Goal: Use online tool/utility: Utilize a website feature to perform a specific function

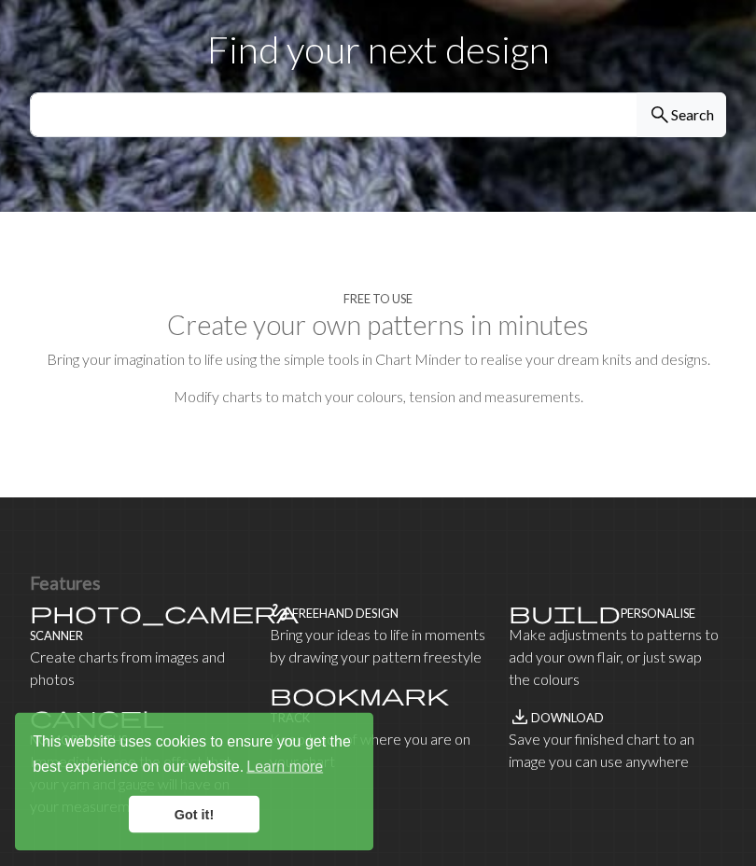
scroll to position [661, 0]
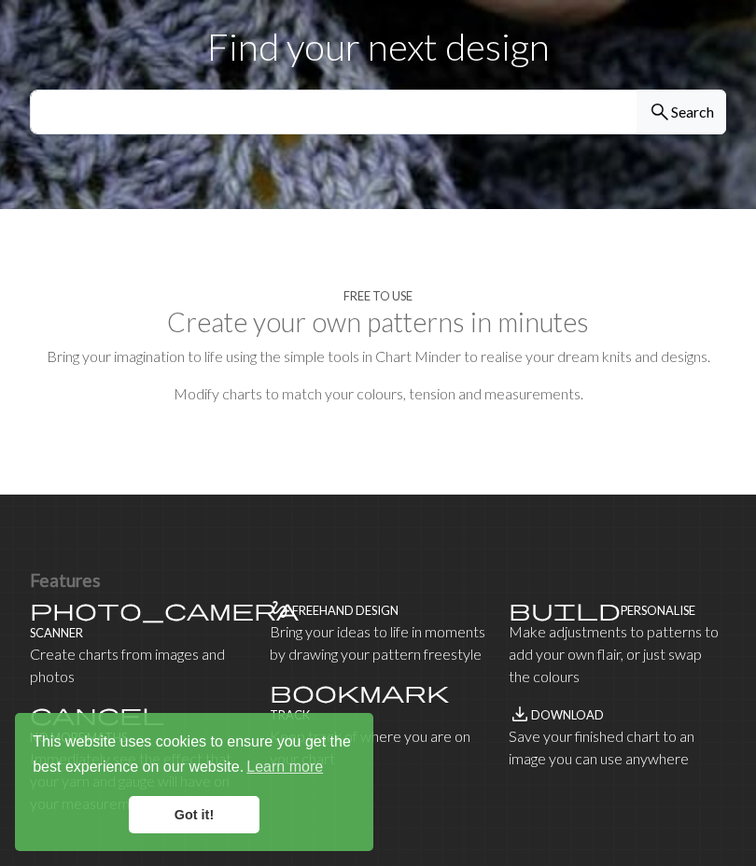
click at [229, 808] on link "Got it!" at bounding box center [194, 814] width 131 height 37
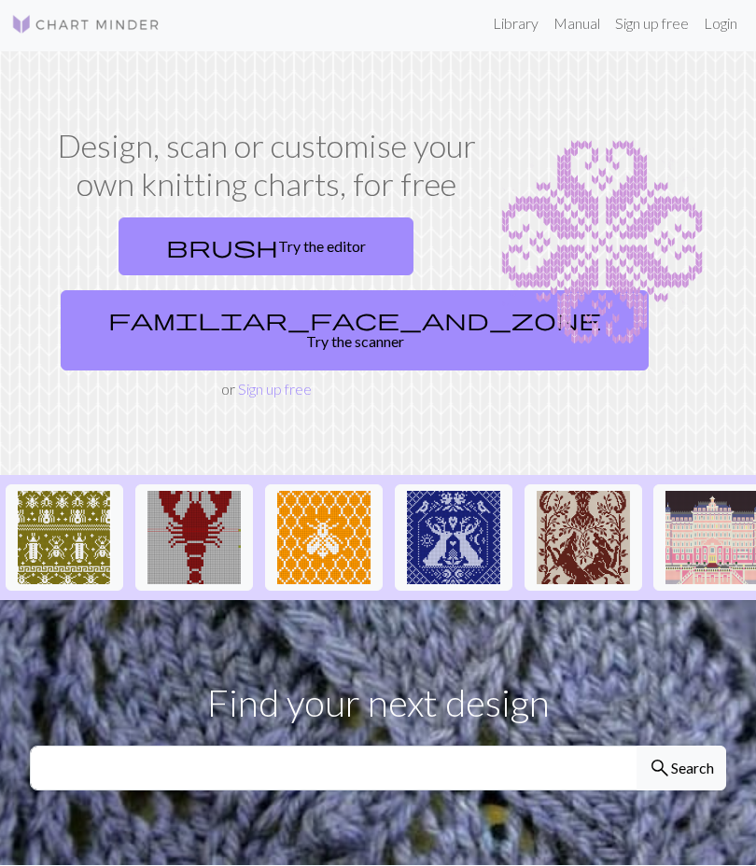
scroll to position [0, 0]
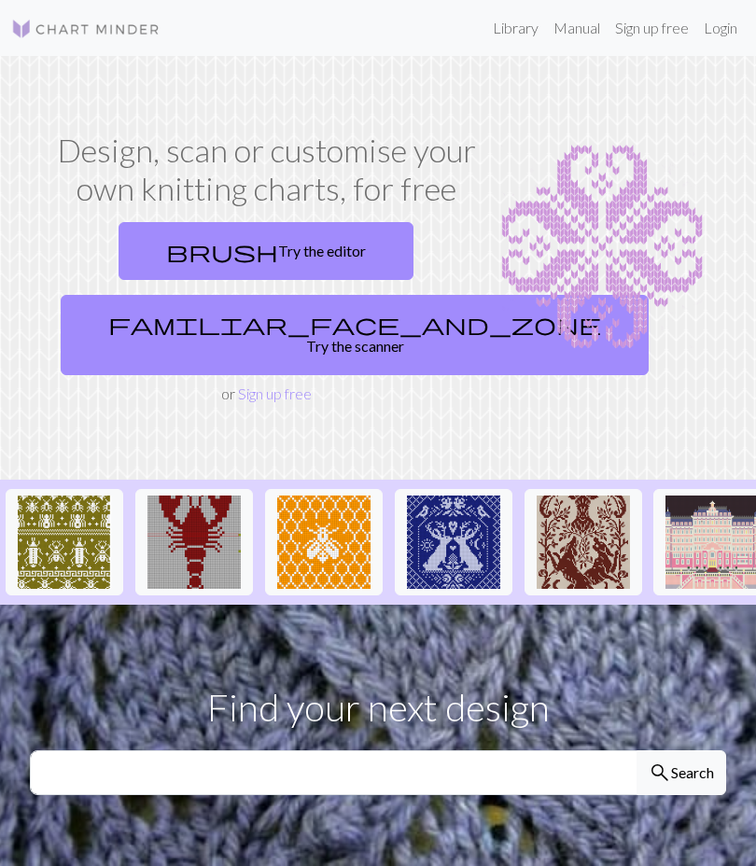
click at [368, 254] on link "brush Try the editor" at bounding box center [266, 251] width 295 height 58
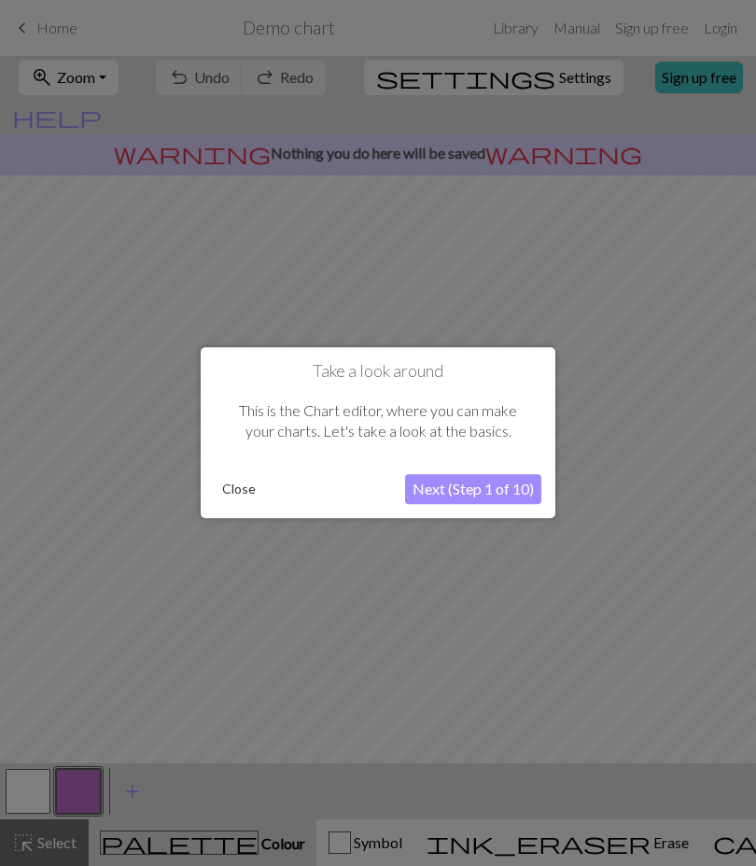
click at [509, 490] on button "Next (Step 1 of 10)" at bounding box center [473, 490] width 136 height 30
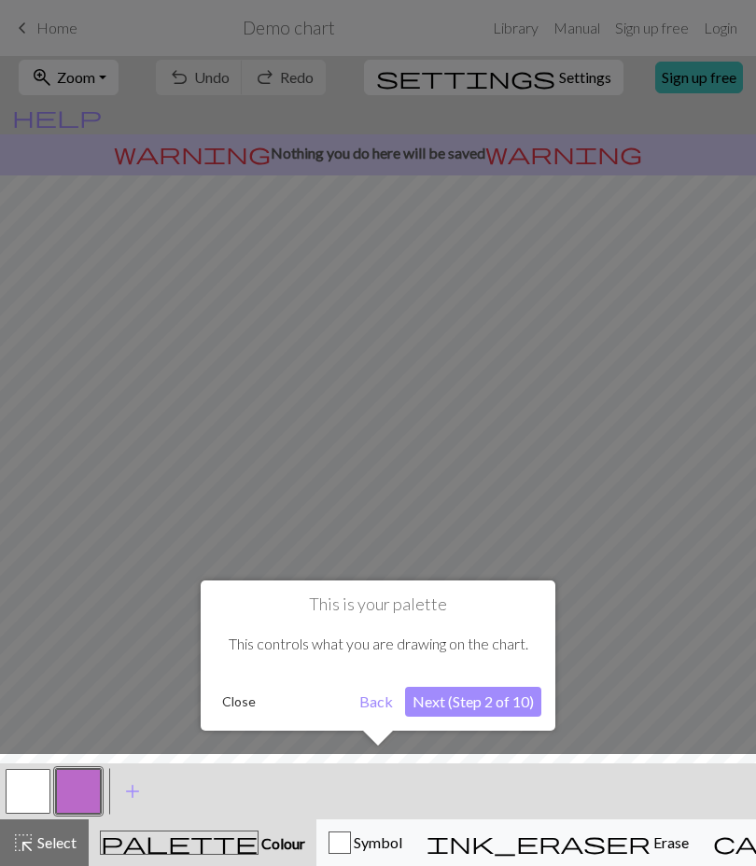
click at [522, 697] on button "Next (Step 2 of 10)" at bounding box center [473, 702] width 136 height 30
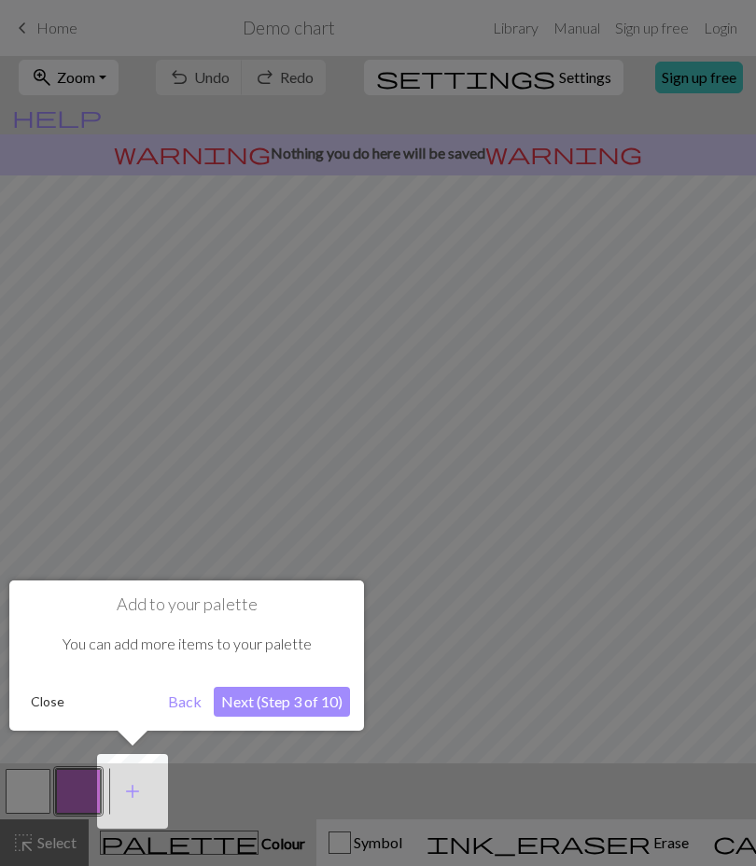
click at [314, 701] on button "Next (Step 3 of 10)" at bounding box center [282, 702] width 136 height 30
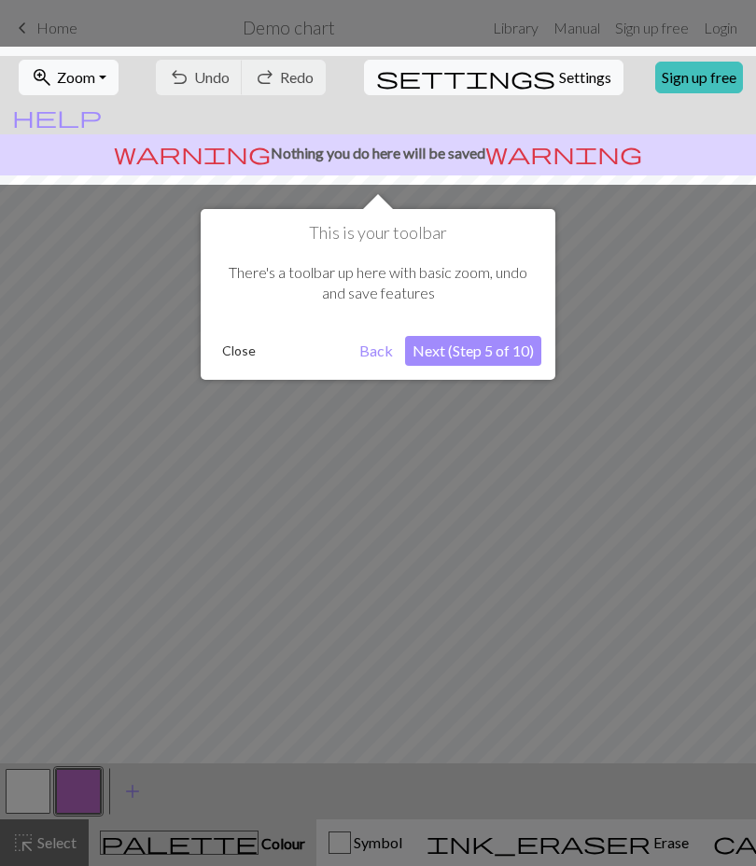
click at [513, 349] on button "Next (Step 5 of 10)" at bounding box center [473, 351] width 136 height 30
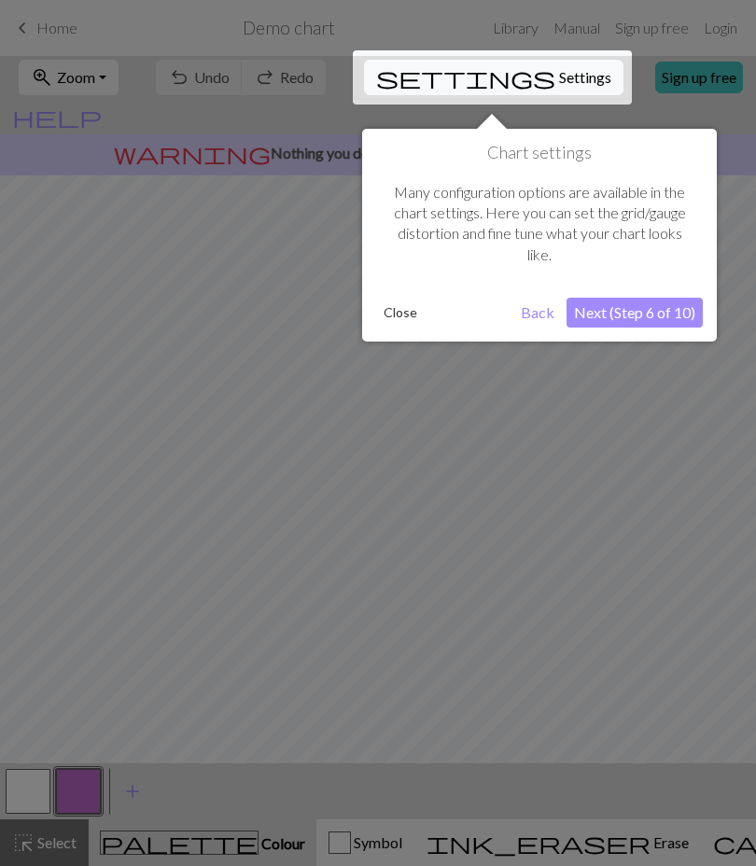
click at [676, 309] on button "Next (Step 6 of 10)" at bounding box center [634, 313] width 136 height 30
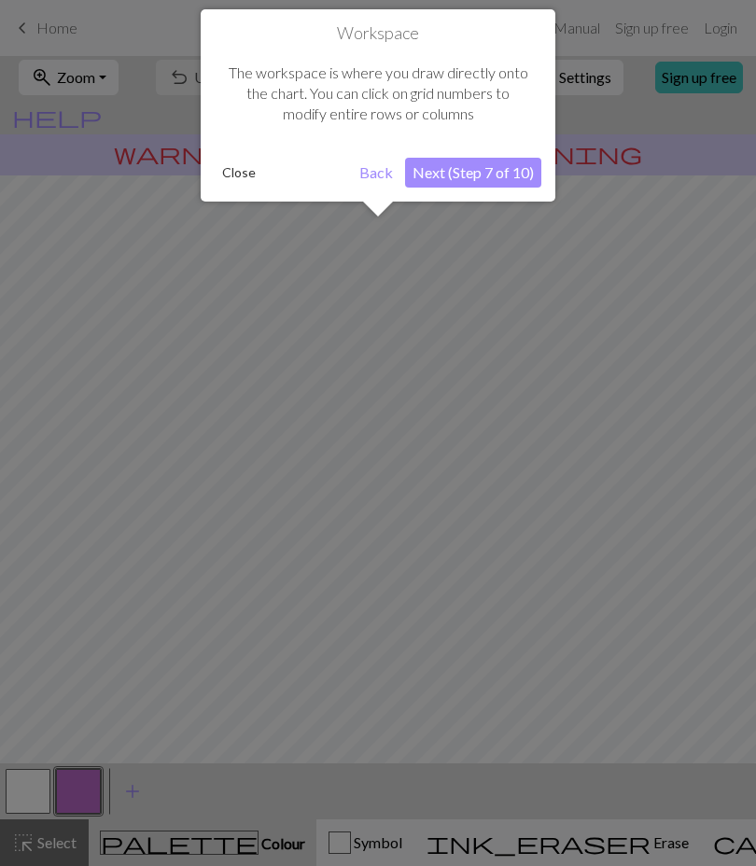
scroll to position [93, 0]
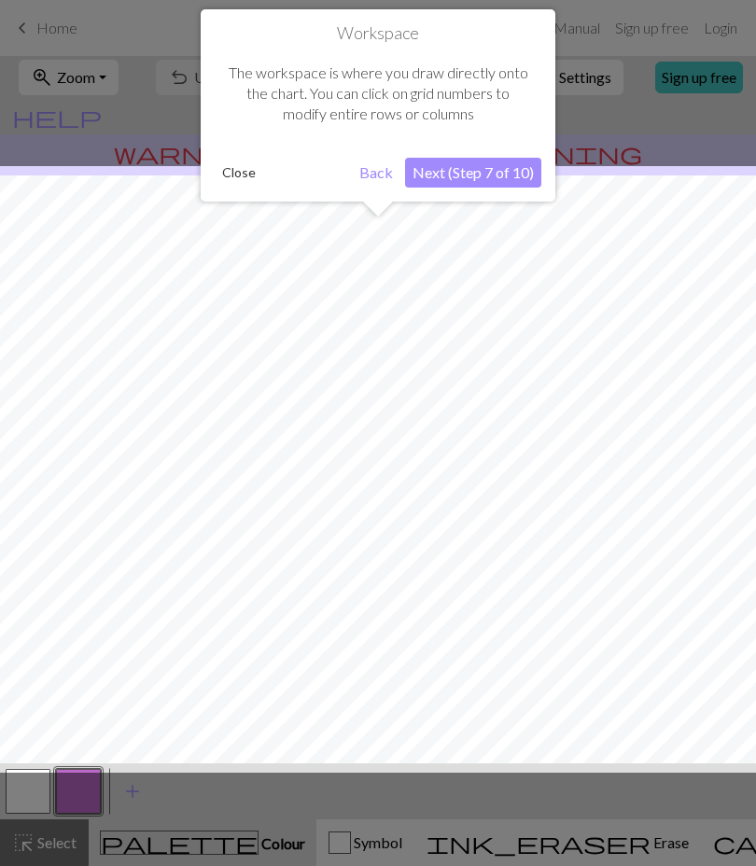
click at [599, 563] on div at bounding box center [378, 469] width 774 height 607
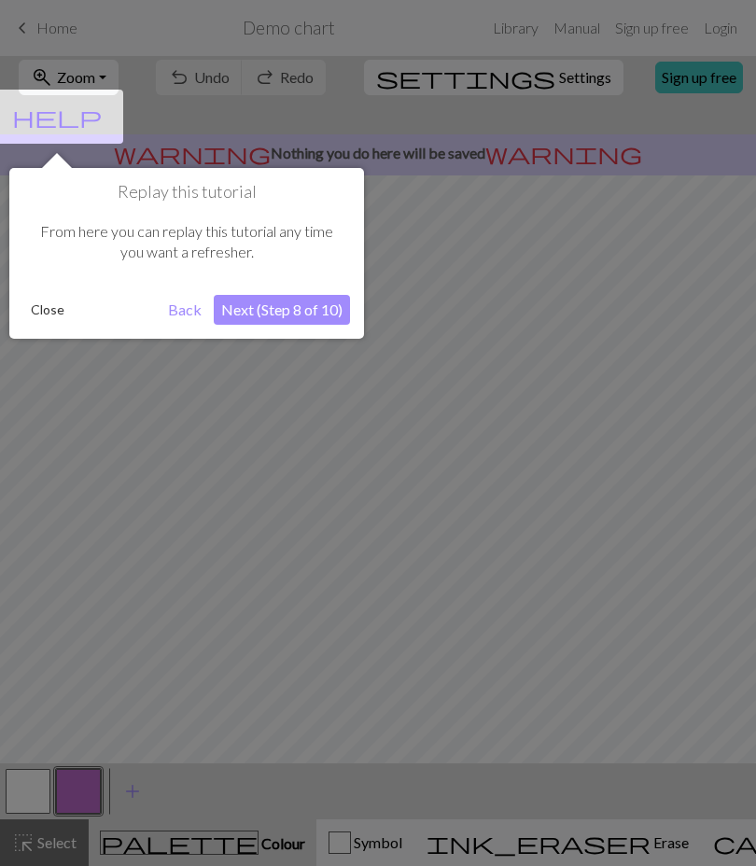
click at [324, 304] on button "Next (Step 8 of 10)" at bounding box center [282, 310] width 136 height 30
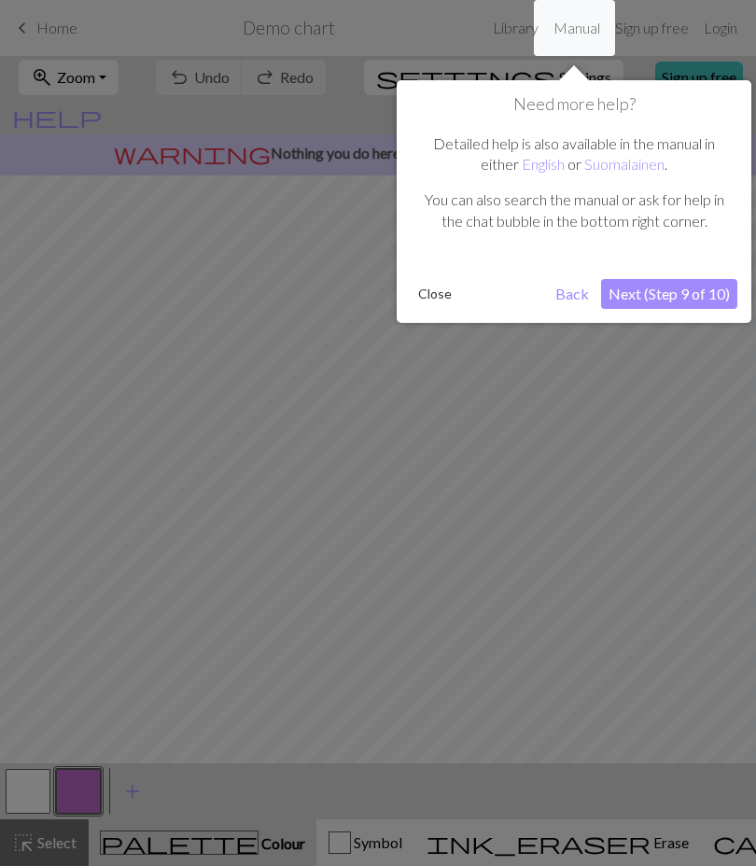
click at [707, 294] on button "Next (Step 9 of 10)" at bounding box center [669, 294] width 136 height 30
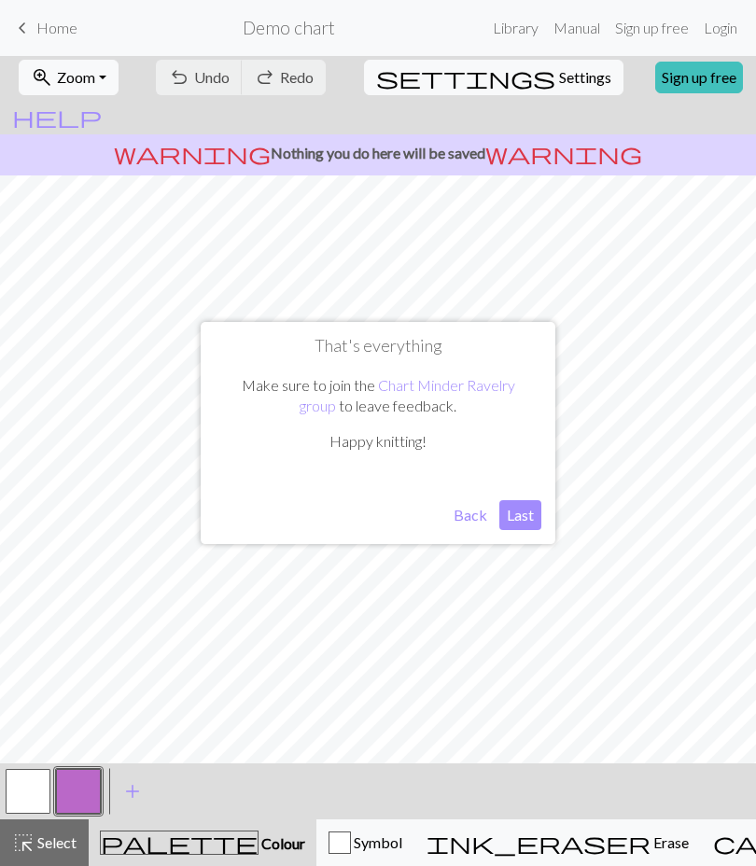
click at [523, 512] on button "Last" at bounding box center [520, 515] width 42 height 30
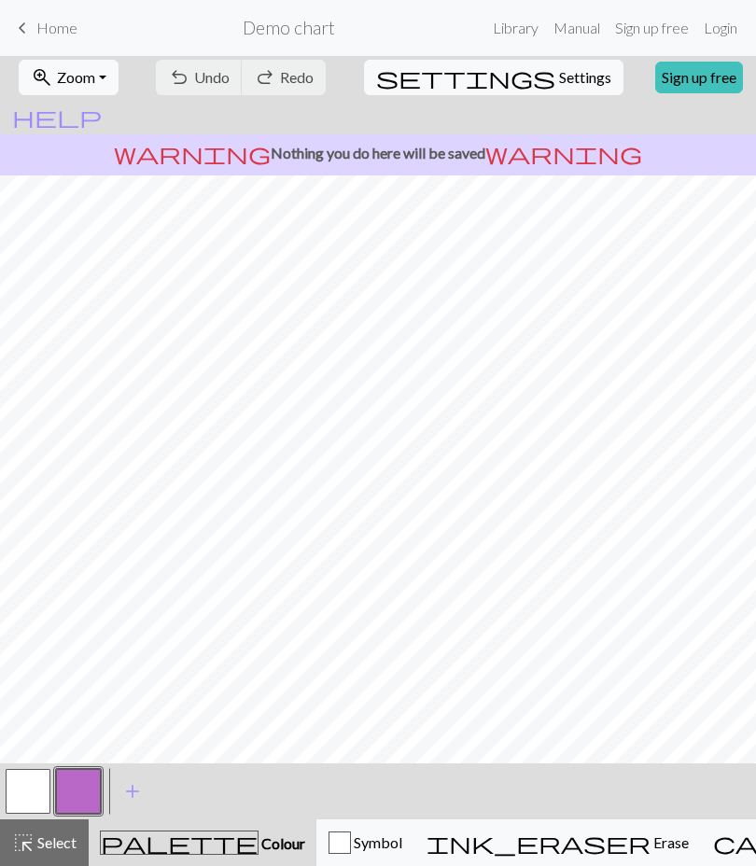
click at [81, 785] on button "button" at bounding box center [78, 791] width 45 height 45
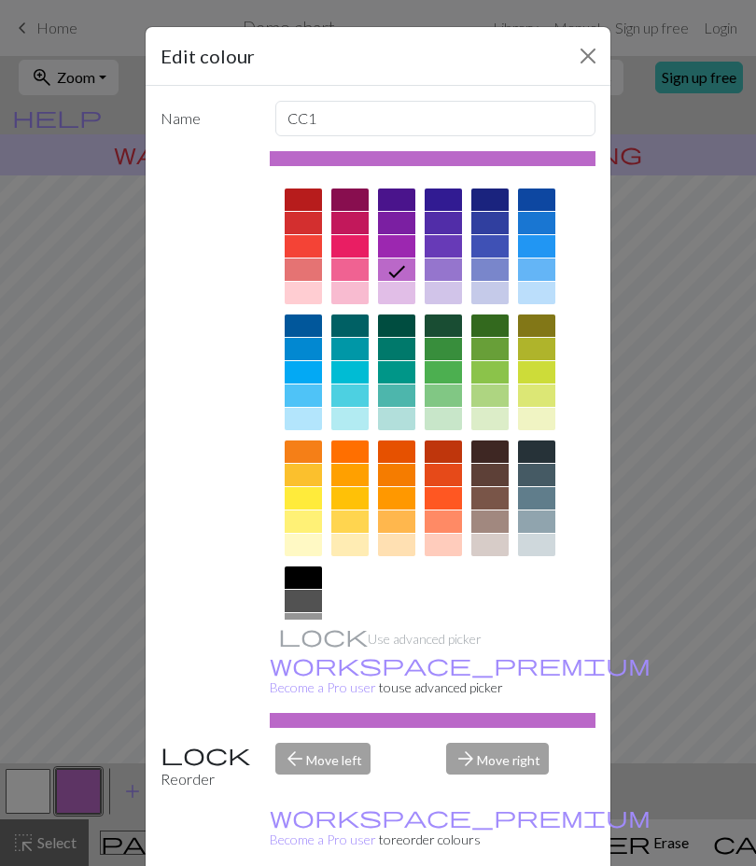
click at [350, 447] on div at bounding box center [349, 451] width 37 height 22
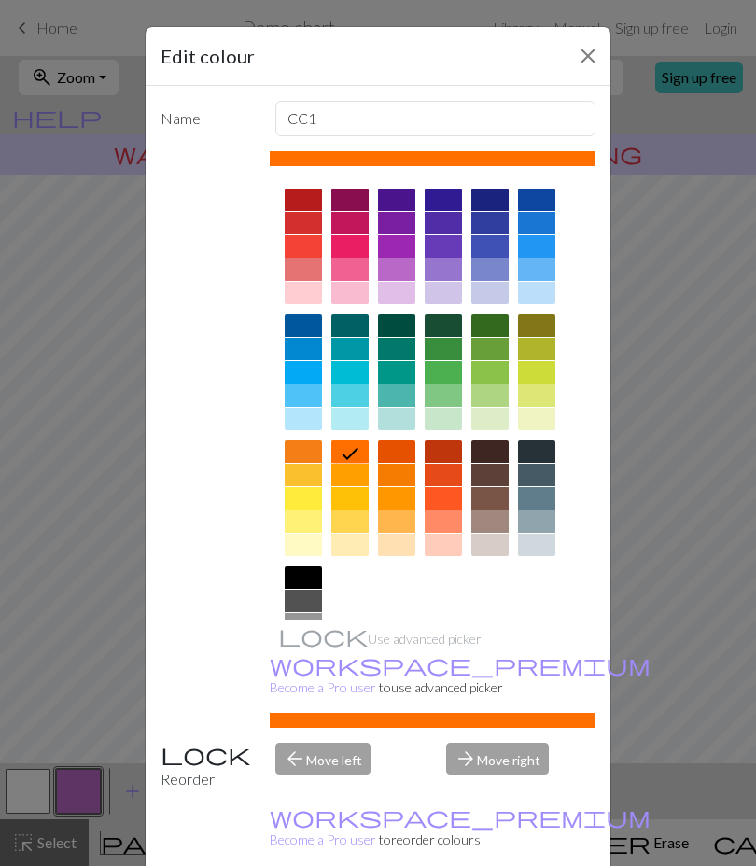
click at [584, 53] on button "Close" at bounding box center [588, 56] width 30 height 30
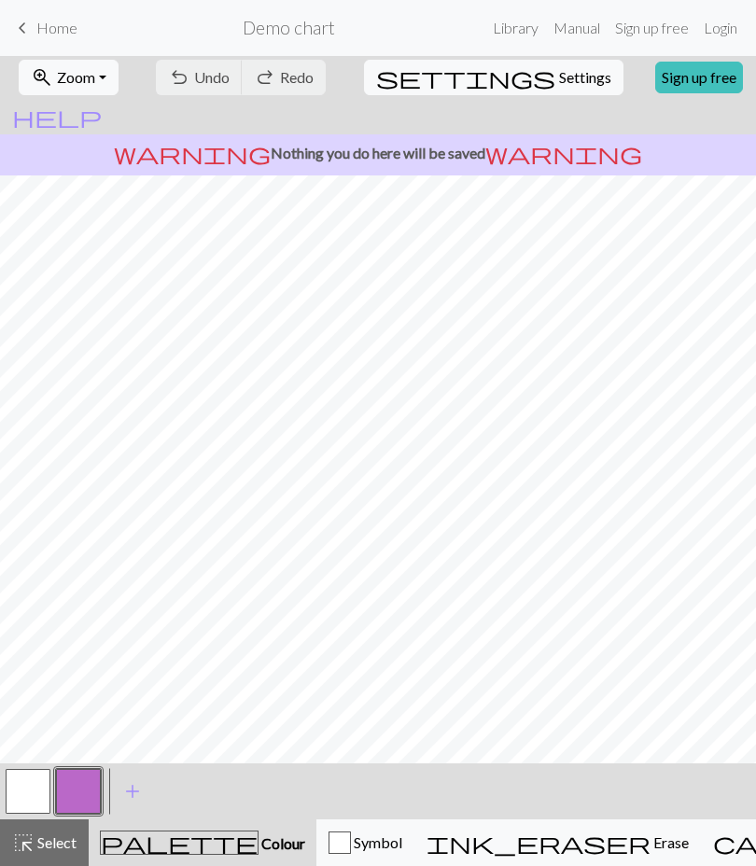
click at [38, 844] on span "Select" at bounding box center [56, 842] width 42 height 18
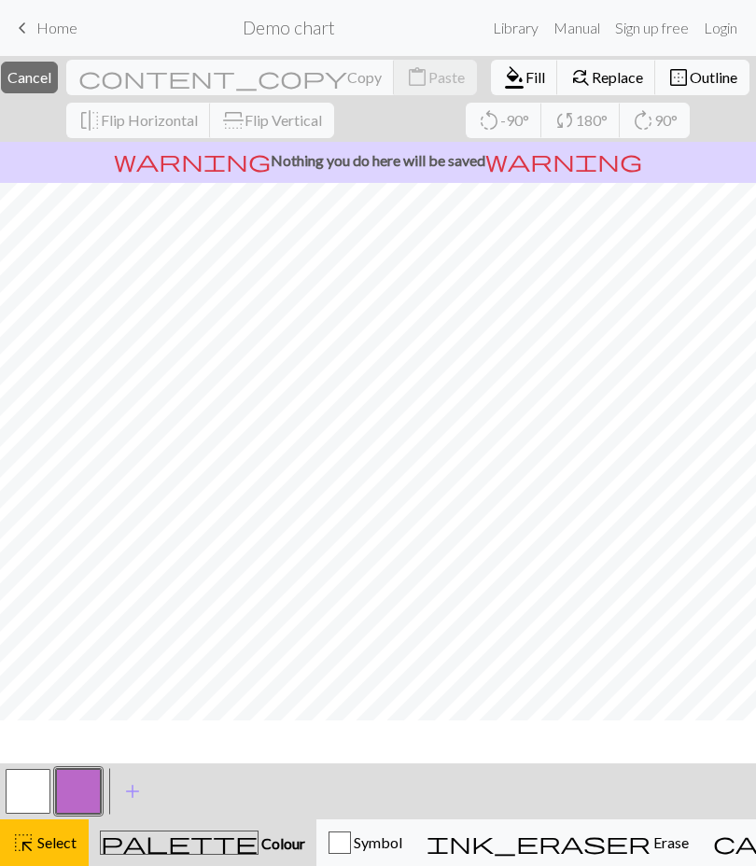
click at [47, 838] on span "Select" at bounding box center [56, 842] width 42 height 18
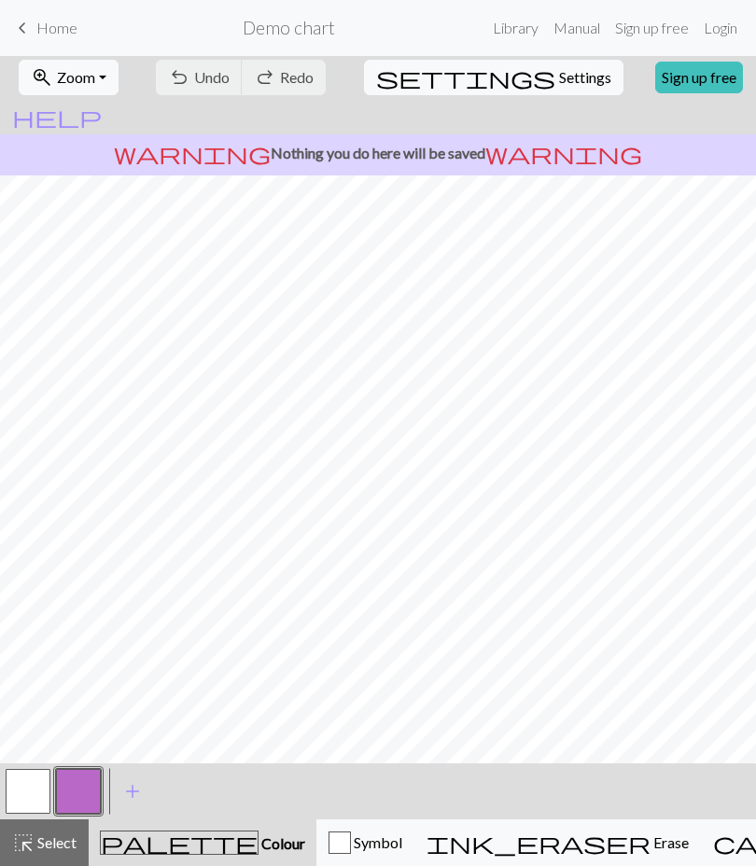
click at [57, 837] on span "Select" at bounding box center [56, 842] width 42 height 18
click at [62, 841] on span "Select" at bounding box center [56, 842] width 42 height 18
click at [67, 833] on span "Select" at bounding box center [56, 842] width 42 height 18
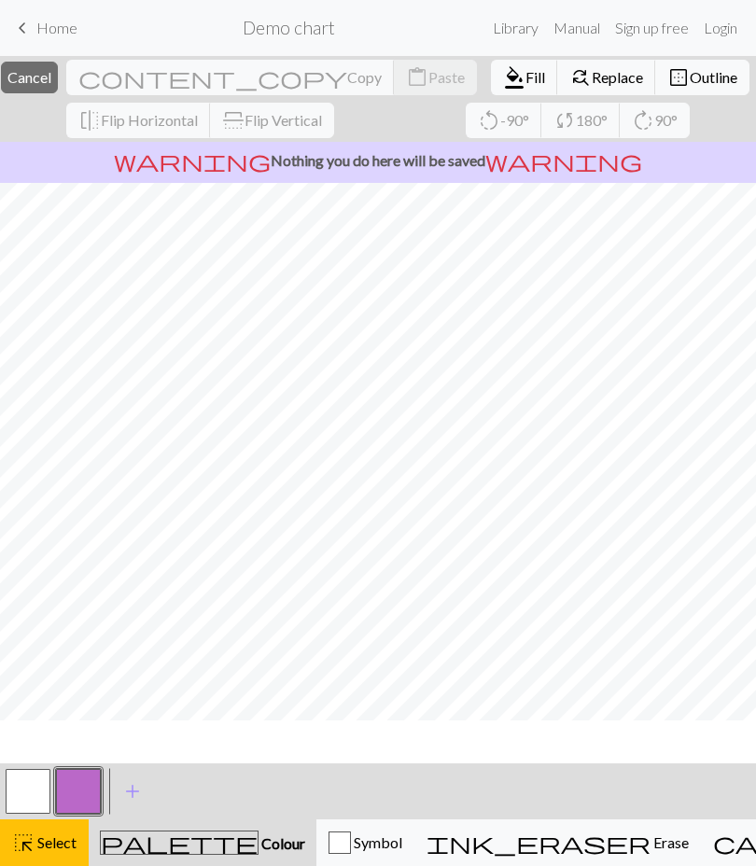
click at [690, 86] on span "Outline" at bounding box center [714, 77] width 48 height 18
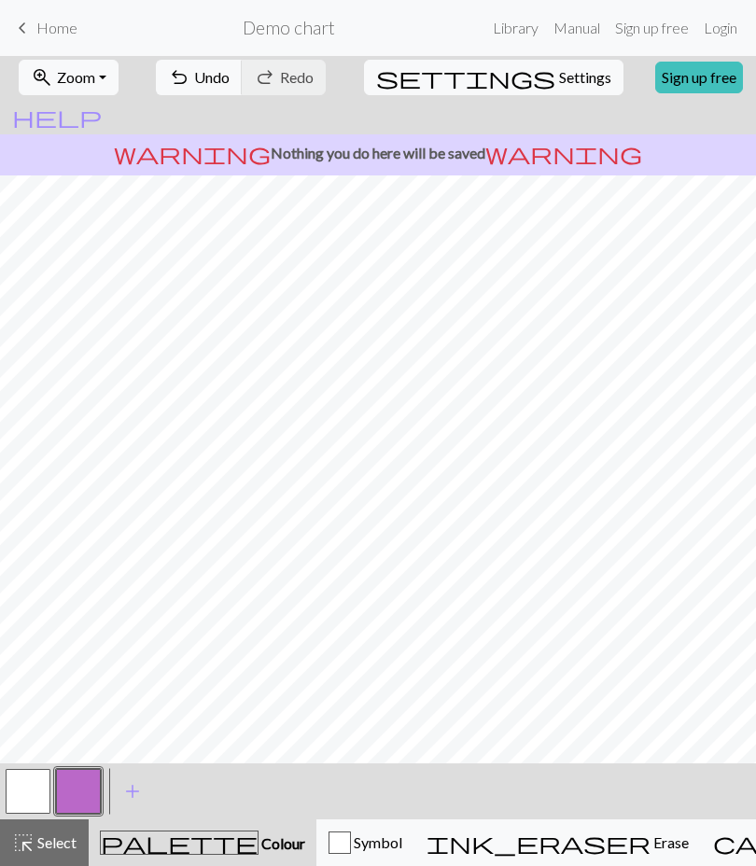
click at [214, 68] on span "Undo" at bounding box center [211, 77] width 35 height 18
click at [210, 54] on nav "keyboard_arrow_left Home Demo chart Library Manual Sign up free Login" at bounding box center [378, 28] width 756 height 56
click at [215, 53] on nav "keyboard_arrow_left Home Demo chart Library Manual Sign up free Login" at bounding box center [378, 28] width 756 height 56
click at [214, 53] on nav "keyboard_arrow_left Home Demo chart Library Manual Sign up free Login" at bounding box center [378, 28] width 756 height 56
click at [214, 64] on button "undo Undo Undo" at bounding box center [199, 77] width 87 height 35
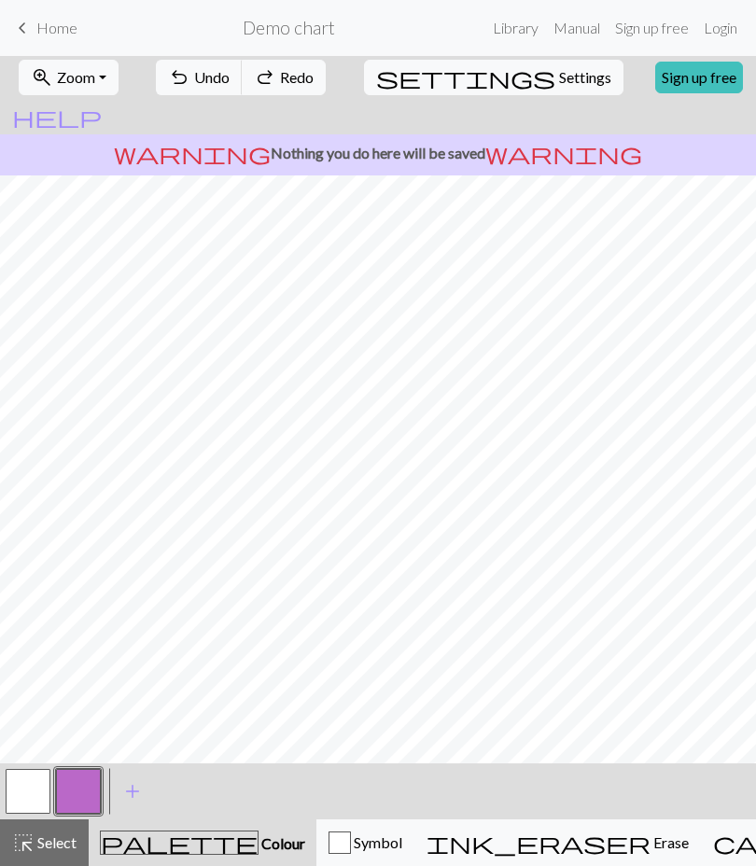
click at [205, 63] on button "undo Undo Undo" at bounding box center [199, 77] width 87 height 35
click at [205, 66] on button "undo Undo Undo" at bounding box center [199, 77] width 87 height 35
click at [205, 62] on button "undo Undo Undo" at bounding box center [199, 77] width 87 height 35
click at [197, 67] on div "undo Undo Undo redo Redo Redo" at bounding box center [240, 77] width 181 height 43
click at [293, 86] on span "Redo" at bounding box center [297, 77] width 34 height 18
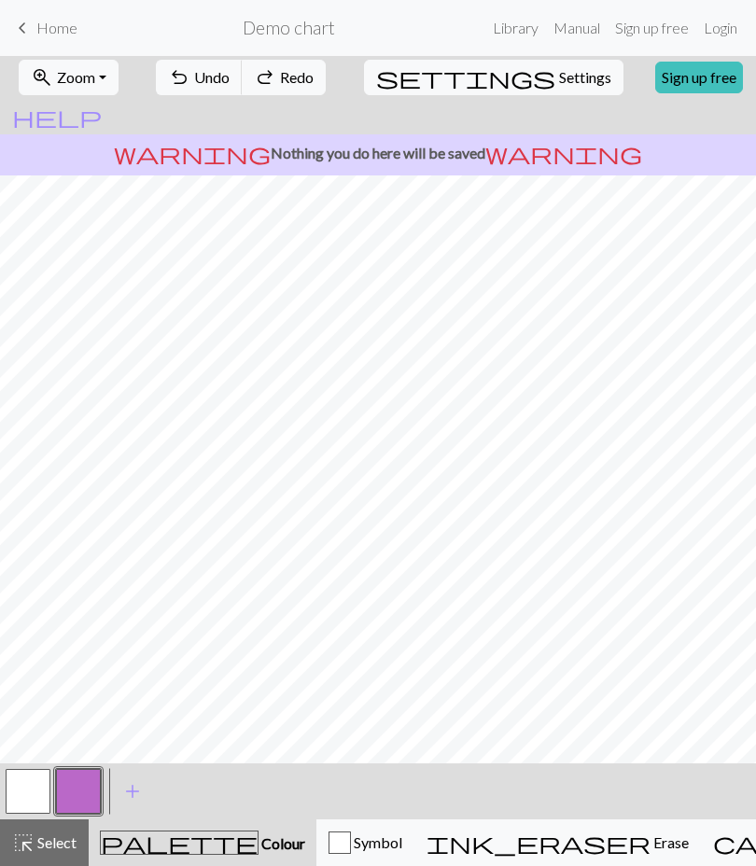
click at [213, 62] on button "undo Undo Undo" at bounding box center [199, 77] width 87 height 35
click at [197, 77] on span "Undo" at bounding box center [211, 77] width 35 height 18
click at [202, 72] on span "Undo" at bounding box center [211, 77] width 35 height 18
click at [201, 72] on span "Undo" at bounding box center [211, 77] width 35 height 18
click at [196, 78] on span "Undo" at bounding box center [211, 77] width 35 height 18
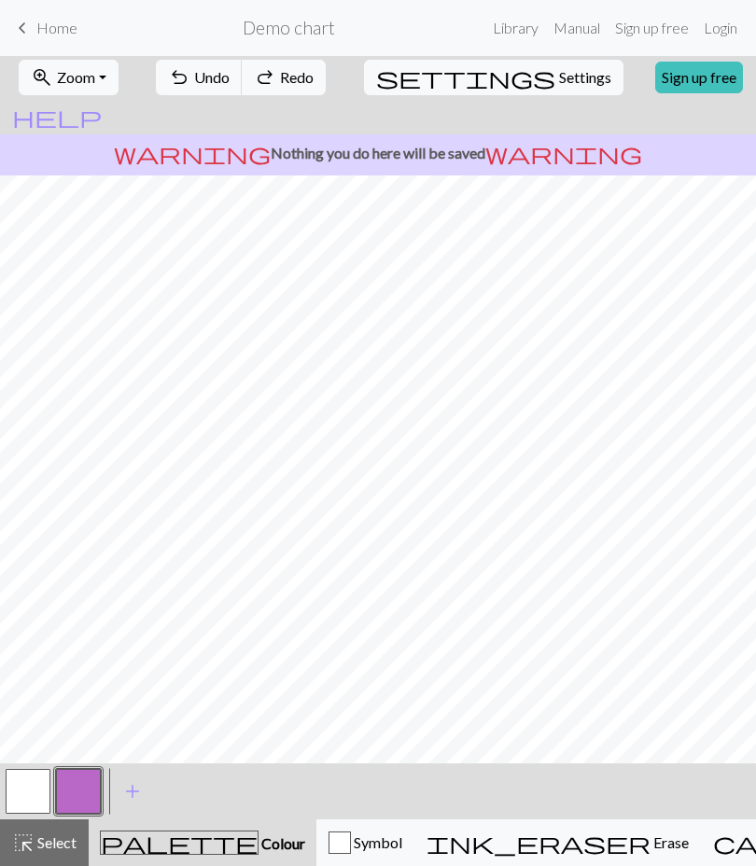
click at [195, 78] on span "Undo" at bounding box center [211, 77] width 35 height 18
click at [194, 72] on span "Undo" at bounding box center [211, 77] width 35 height 18
click at [193, 71] on div "undo Undo Undo redo Redo Redo" at bounding box center [240, 77] width 181 height 43
click at [201, 79] on div "undo Undo Undo redo Redo Redo" at bounding box center [240, 77] width 181 height 43
click at [202, 71] on div "undo Undo Undo redo Redo Redo" at bounding box center [240, 77] width 181 height 43
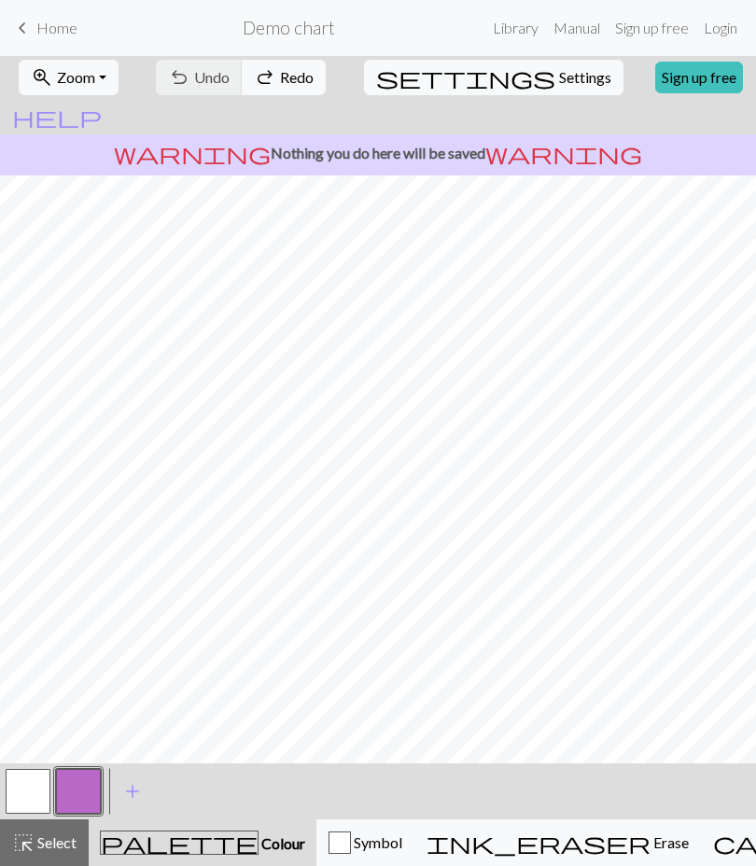
click at [576, 21] on link "Manual" at bounding box center [577, 27] width 62 height 37
